Goal: Navigation & Orientation: Understand site structure

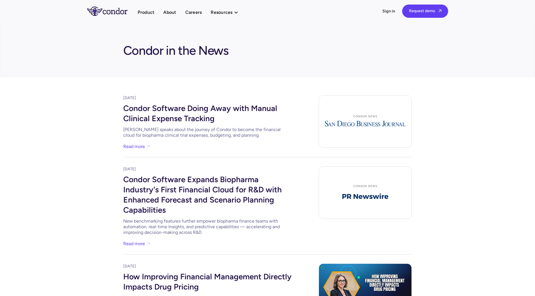
drag, startPoint x: 0, startPoint y: 0, endPoint x: 55, endPoint y: 22, distance: 59.3
click at [55, 22] on div "Product About Careers Resources Thought leadership Case studies News Events Pro…" at bounding box center [267, 11] width 535 height 22
click at [193, 9] on link "Careers" at bounding box center [193, 12] width 17 height 8
click at [171, 10] on link "About" at bounding box center [169, 12] width 13 height 8
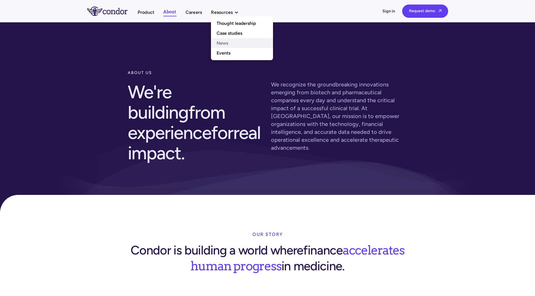
click at [221, 46] on link "News" at bounding box center [242, 43] width 62 height 10
